Goal: Task Accomplishment & Management: Use online tool/utility

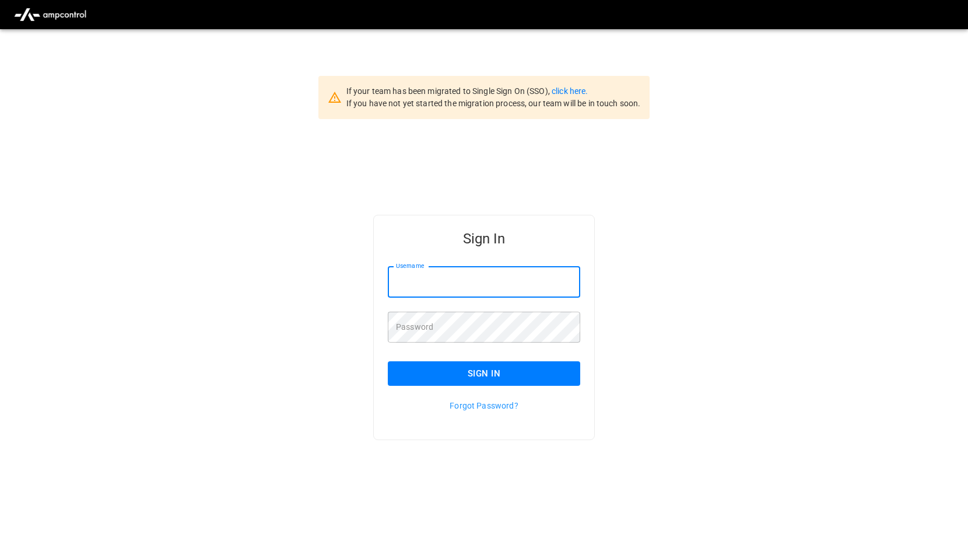
click at [430, 285] on input "Username" at bounding box center [484, 282] width 192 height 31
type input "**********"
